Goal: Find specific page/section: Find specific page/section

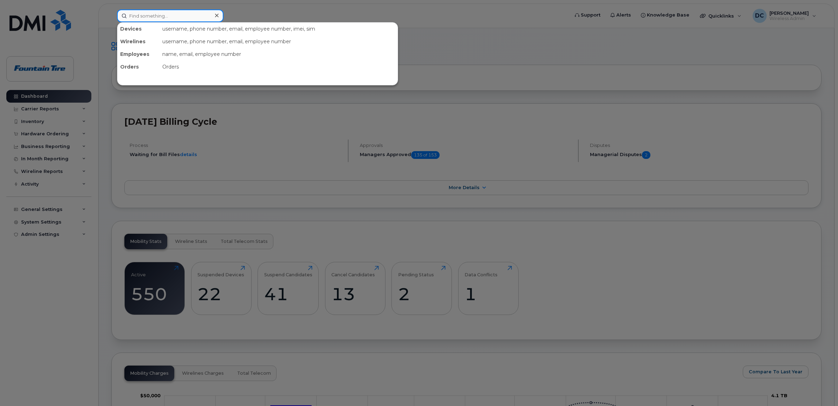
click at [149, 15] on input at bounding box center [170, 15] width 106 height 13
paste input "250-802-4412"
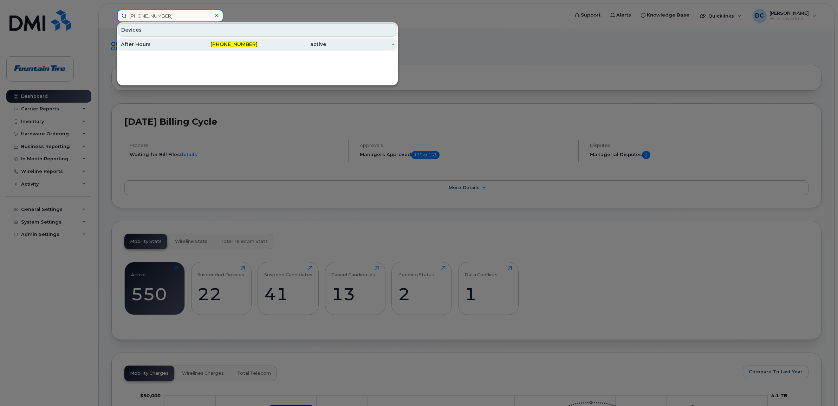
type input "250-802-4412"
click at [152, 42] on div "After Hours" at bounding box center [155, 44] width 68 height 7
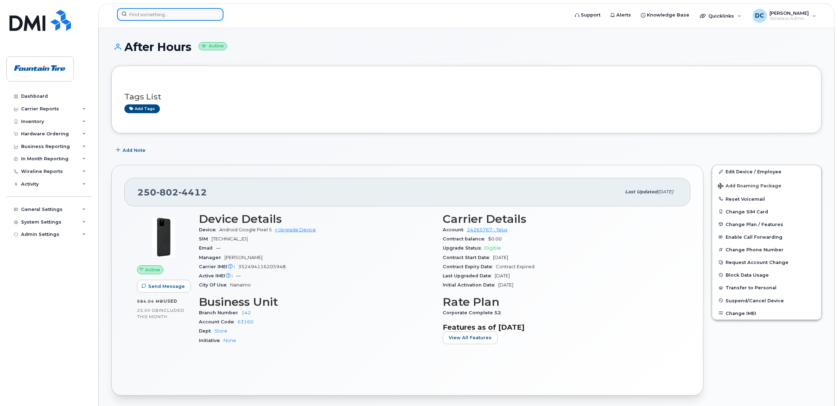
click at [155, 12] on input at bounding box center [170, 14] width 106 height 13
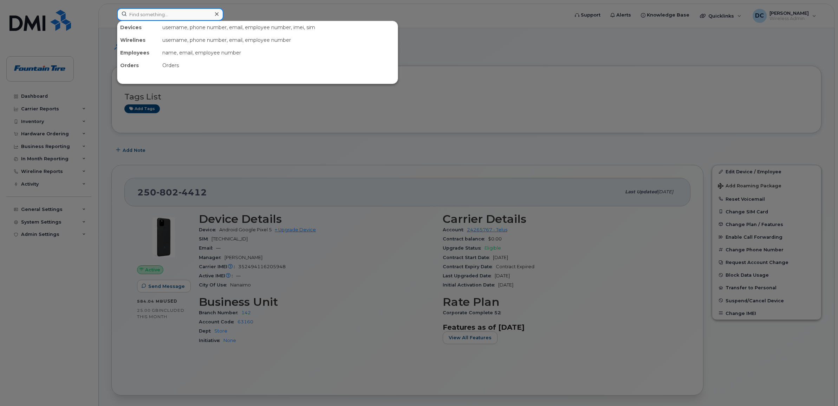
paste input "2507146133"
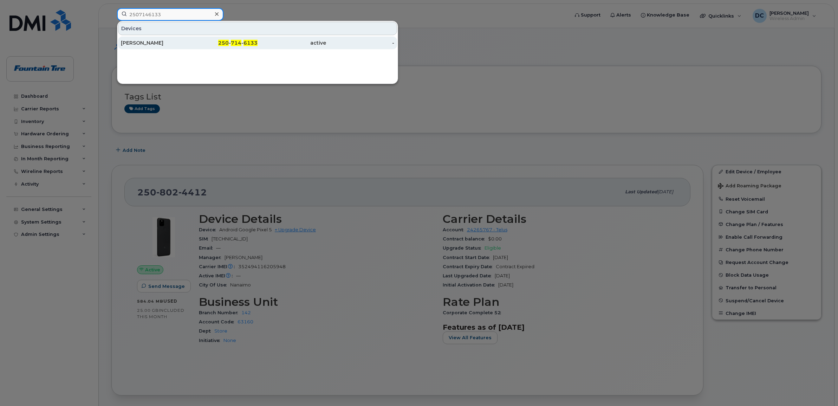
type input "2507146133"
click at [158, 42] on div "[PERSON_NAME]" at bounding box center [155, 42] width 68 height 7
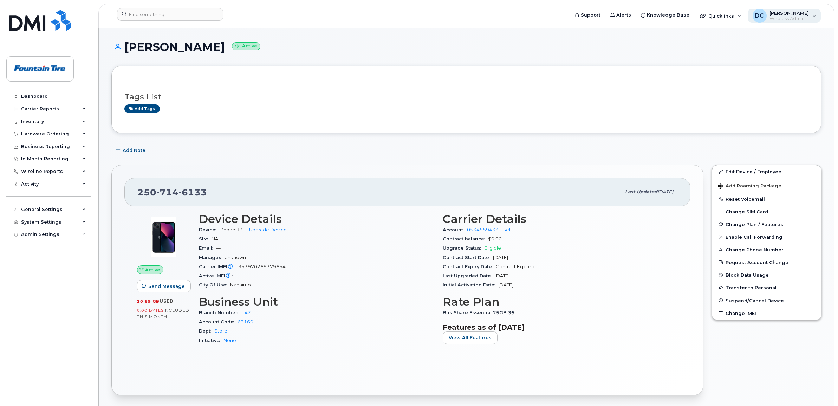
click at [809, 11] on div "DC [PERSON_NAME] Wireless Admin" at bounding box center [783, 16] width 73 height 14
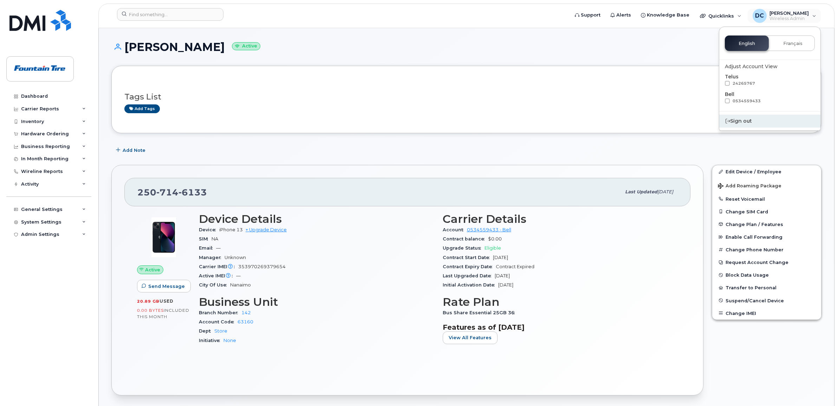
click at [748, 118] on div "Sign out" at bounding box center [769, 120] width 101 height 13
